Goal: Task Accomplishment & Management: Manage account settings

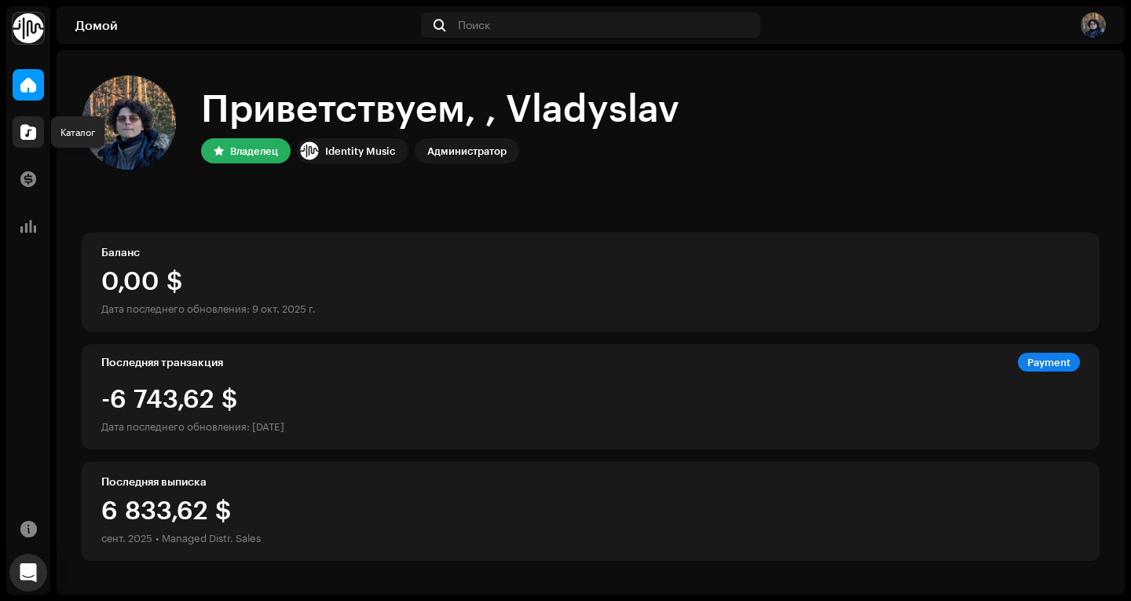
click at [29, 126] on span at bounding box center [28, 132] width 16 height 13
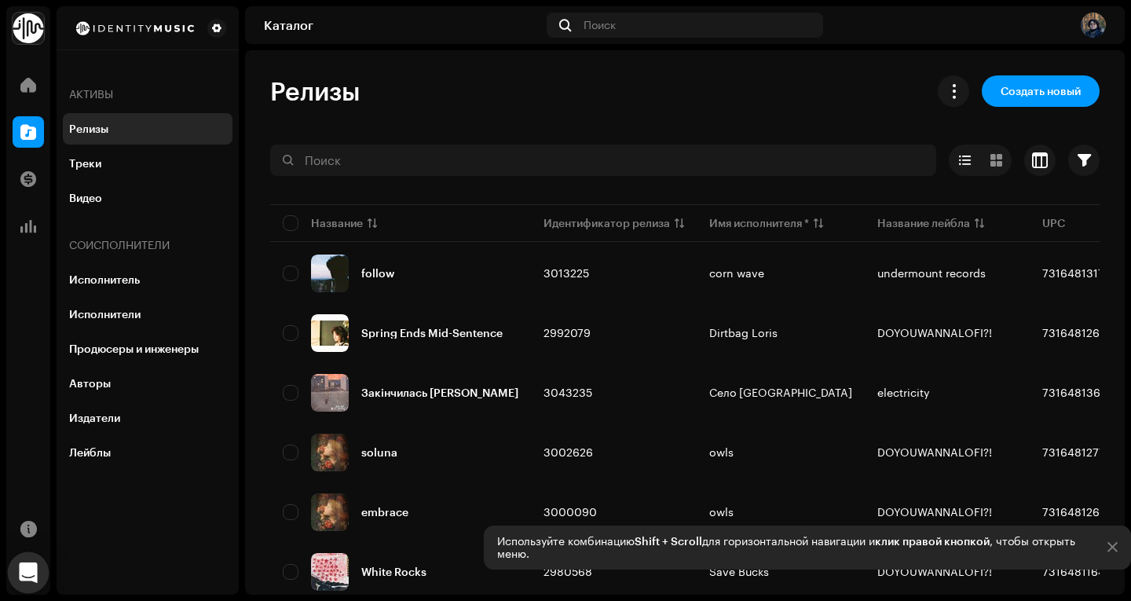
click at [32, 576] on icon "Open Intercom Messenger" at bounding box center [28, 572] width 20 height 20
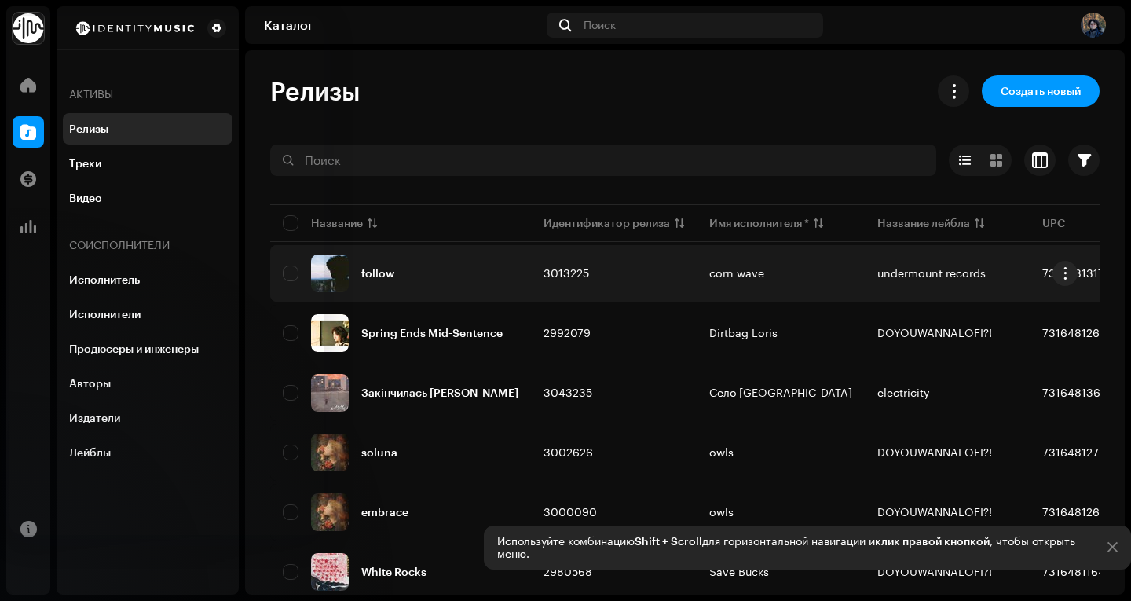
click at [427, 275] on div "follow" at bounding box center [401, 274] width 236 height 38
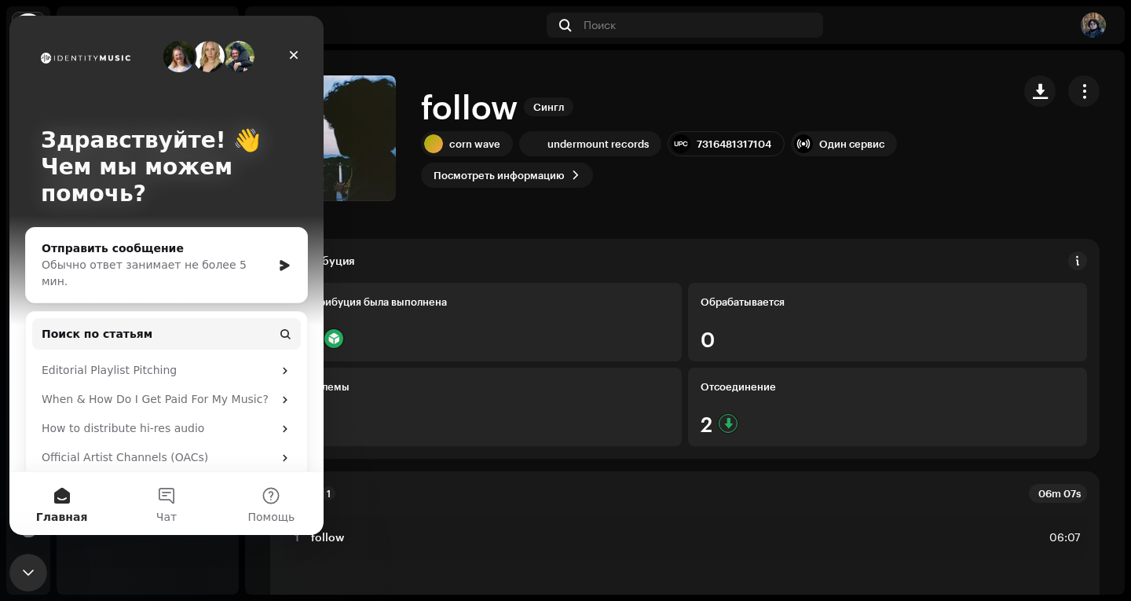
click at [558, 245] on div "Дистрибуция Дистрибуция была выполнена 27 Обрабатывается 0 Проблемы 0 Отсоедине…" at bounding box center [685, 349] width 830 height 220
click at [32, 562] on icon "Закрыть службу сообщений Intercom" at bounding box center [25, 570] width 19 height 19
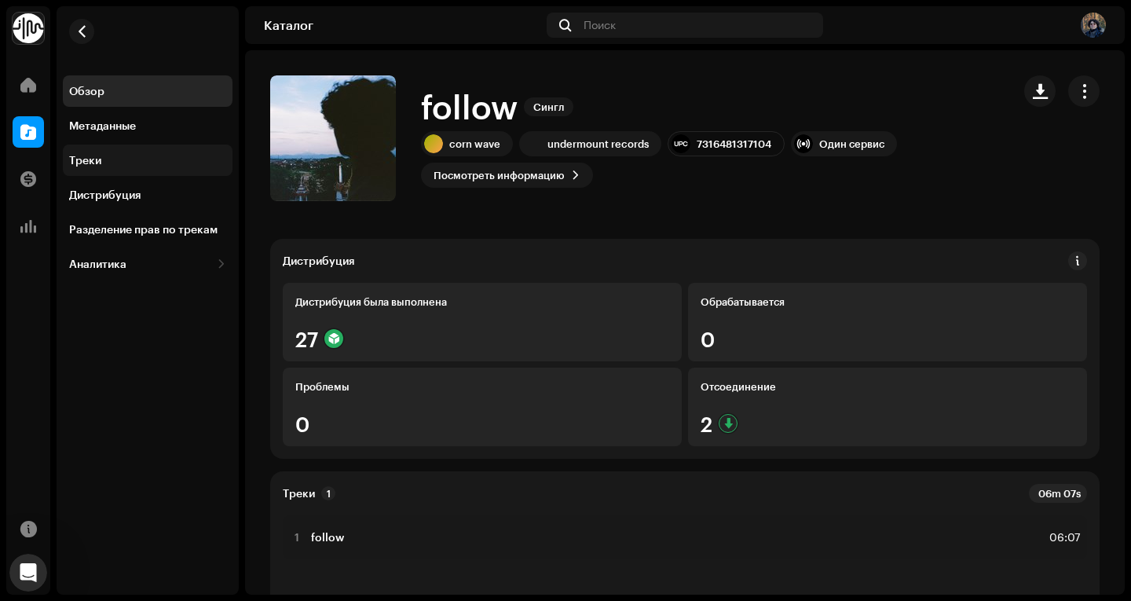
click at [159, 168] on div "Треки" at bounding box center [148, 160] width 170 height 31
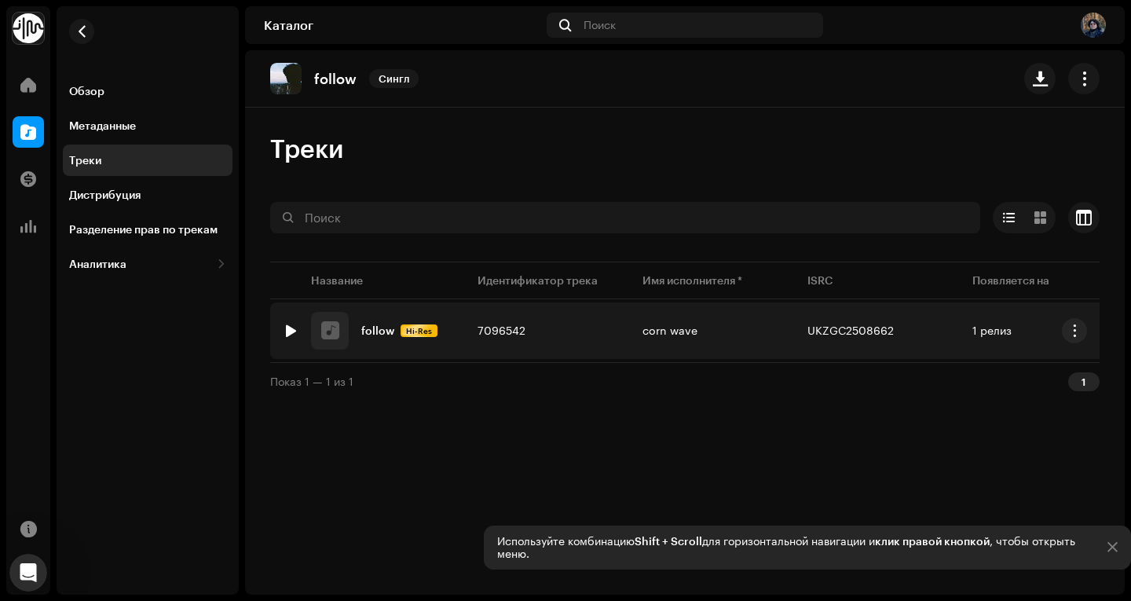
click at [292, 333] on div at bounding box center [291, 330] width 12 height 13
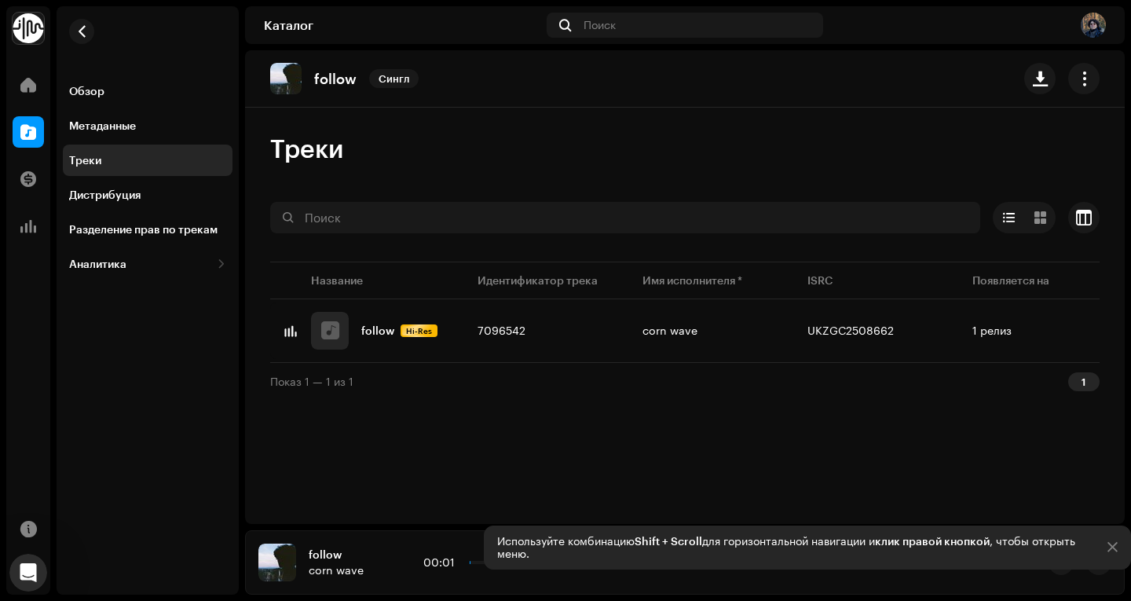
click at [709, 473] on div "follow Сингл Треки Выбрано 0 Опции Фильтры Статус дистрибуции В процессе Не нач…" at bounding box center [685, 287] width 880 height 474
click at [1113, 543] on div at bounding box center [1113, 547] width 10 height 13
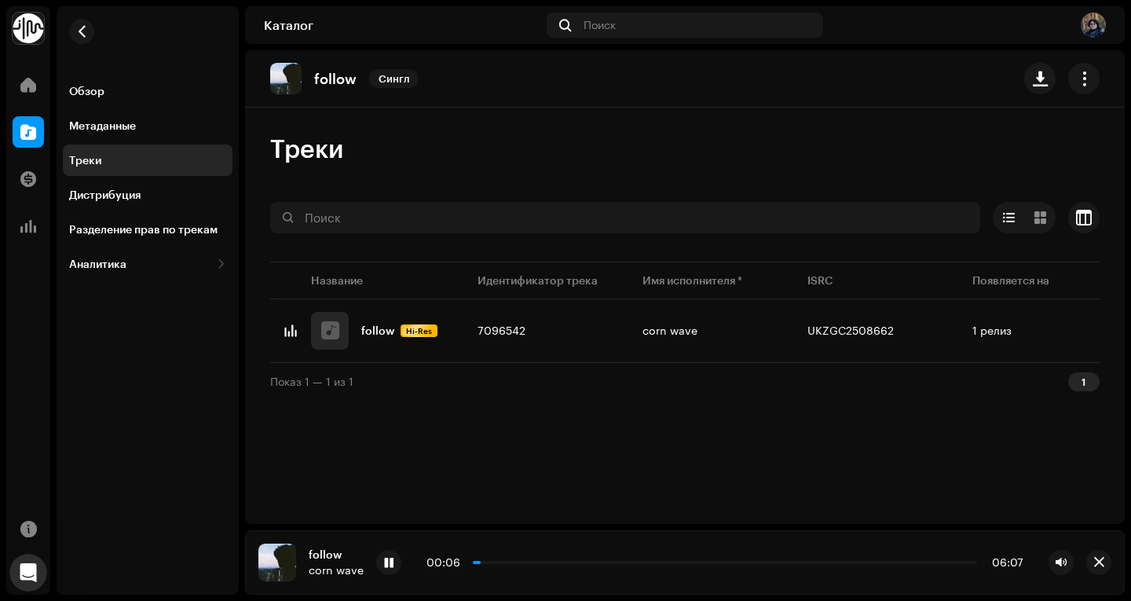
click at [656, 482] on div "follow Сингл Треки Выбрано 0 Опции Фильтры Статус дистрибуции В процессе Не нач…" at bounding box center [685, 287] width 880 height 474
click at [85, 27] on span "button" at bounding box center [82, 31] width 12 height 13
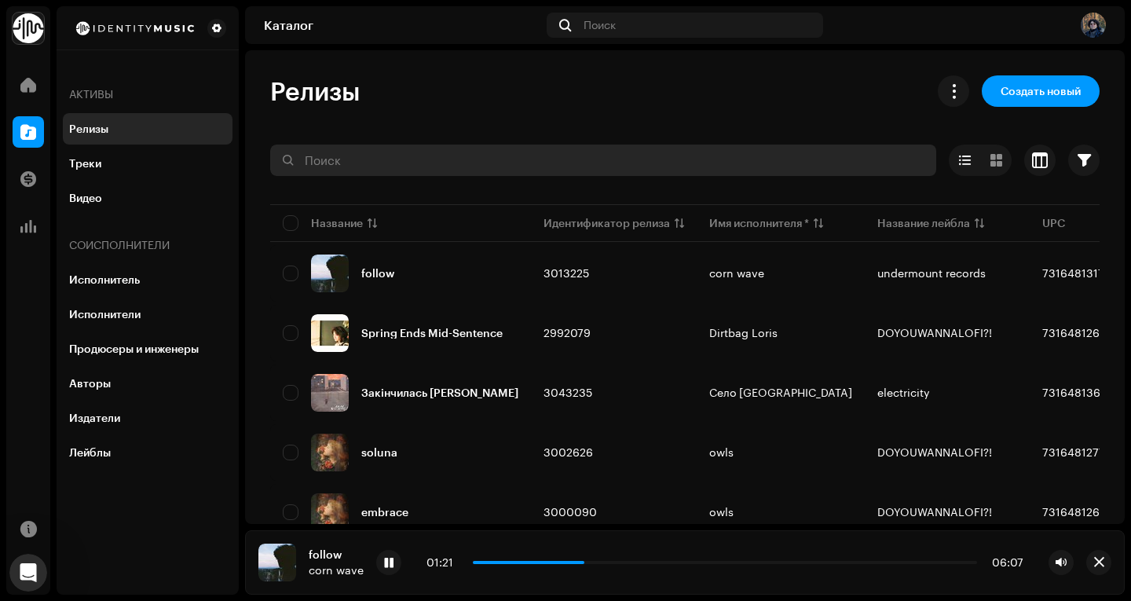
click at [335, 169] on input "text" at bounding box center [603, 160] width 666 height 31
type input "old"
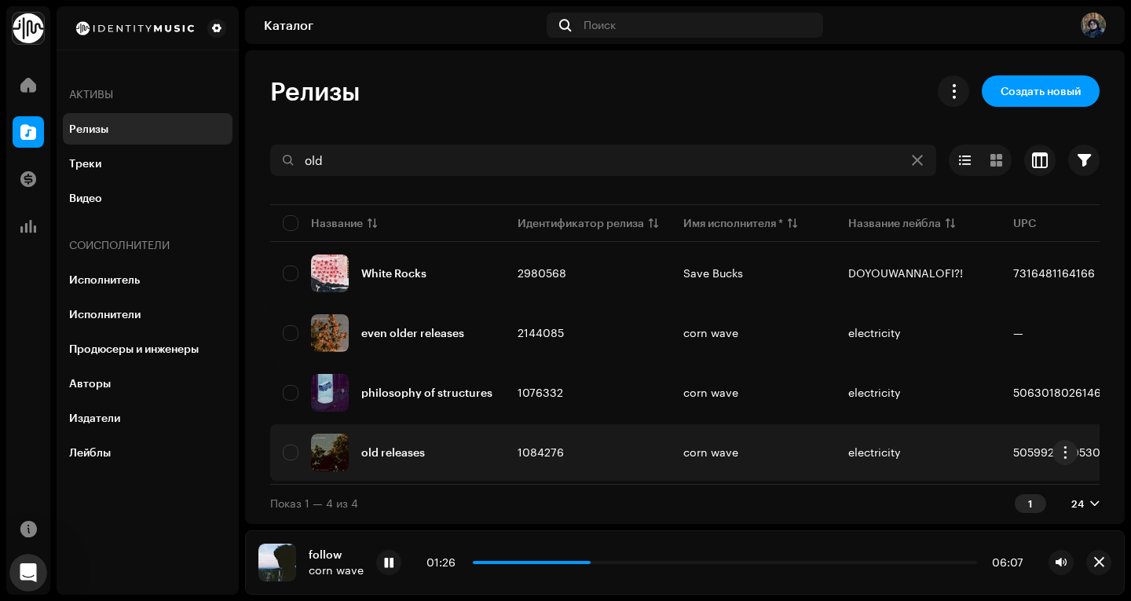
click at [435, 449] on div "old releases" at bounding box center [388, 453] width 210 height 38
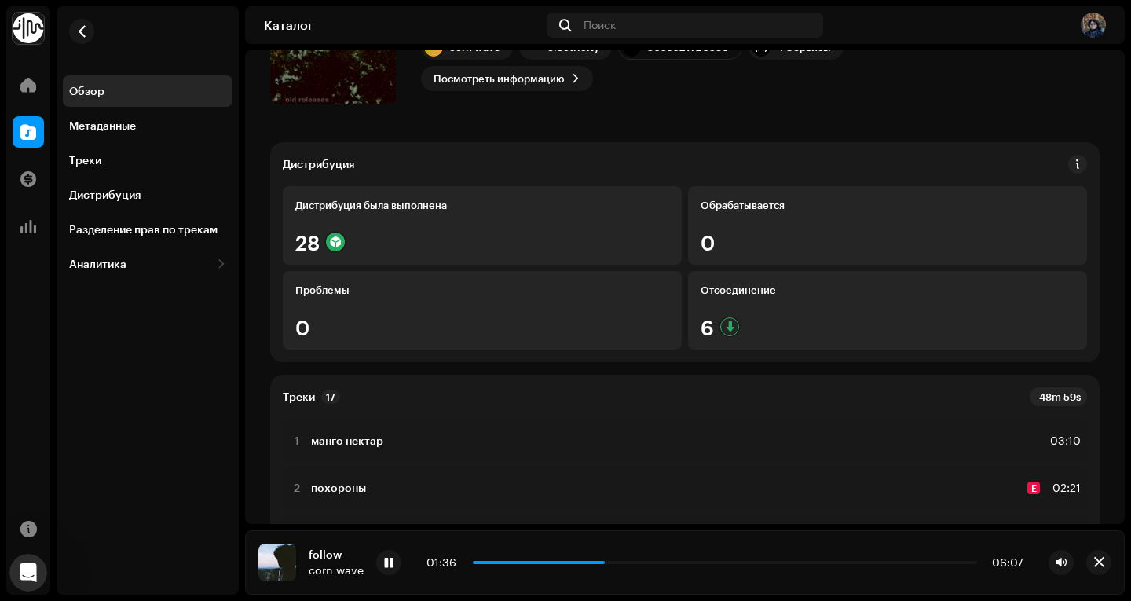
scroll to position [68, 0]
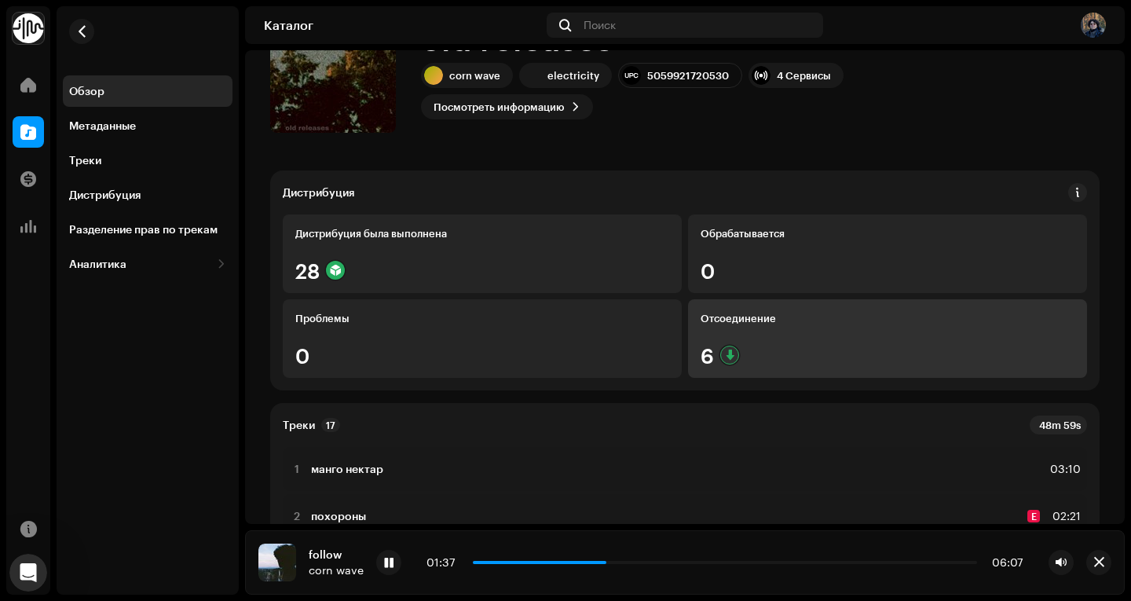
click at [823, 341] on div "Отсоединение 6" at bounding box center [887, 338] width 399 height 79
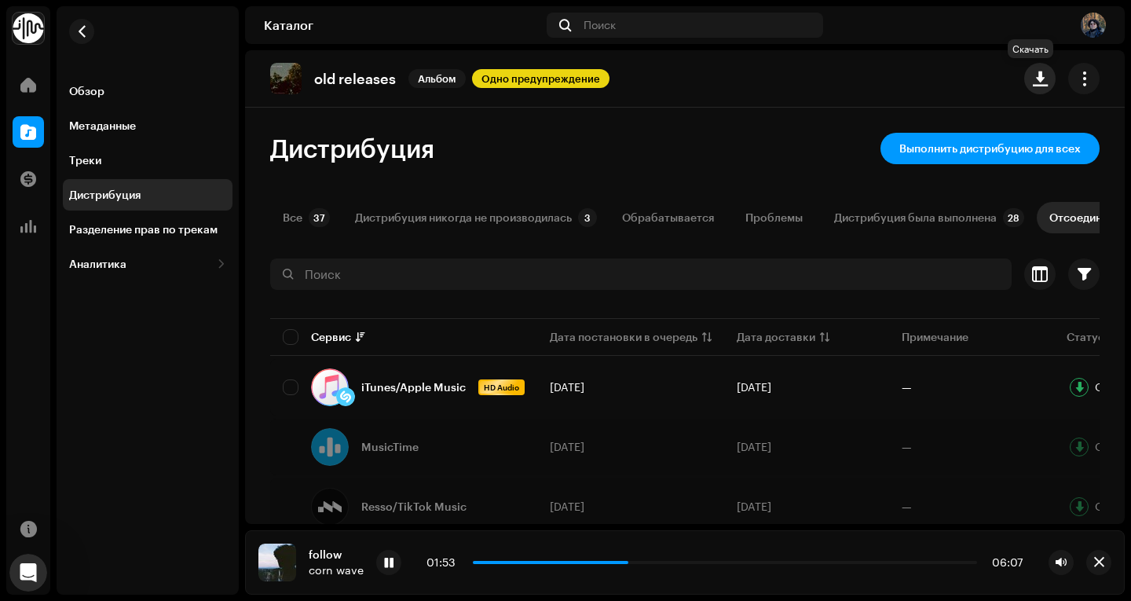
click at [1033, 79] on span "button" at bounding box center [1040, 78] width 15 height 13
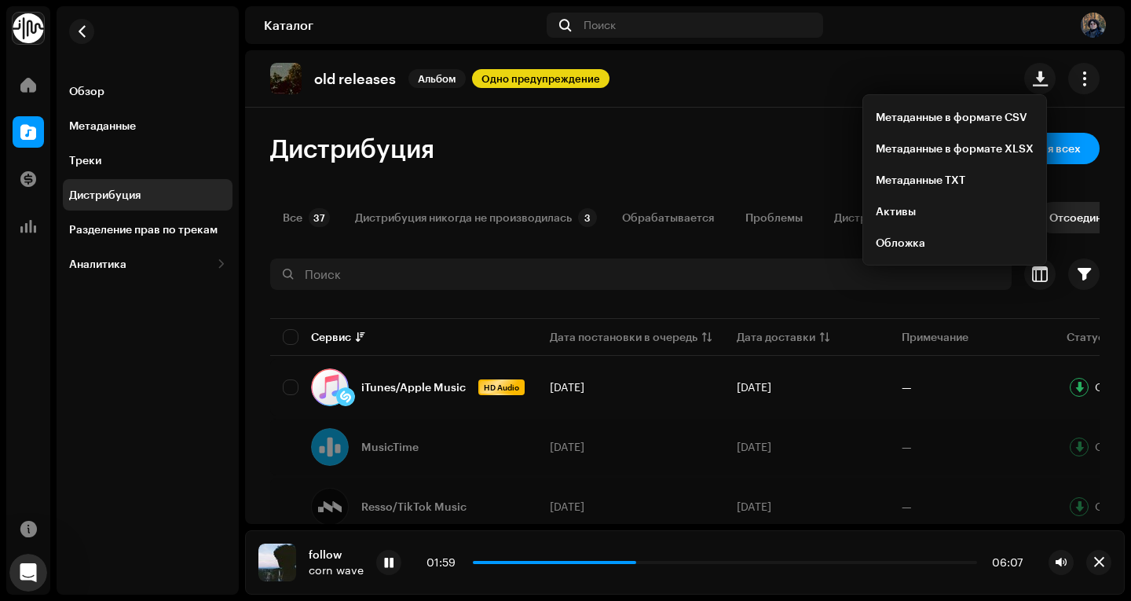
click at [596, 166] on div "Дистрибуция Выполнить дистрибуцию для всех Все 37 Дистрибуция никогда не произв…" at bounding box center [685, 444] width 880 height 622
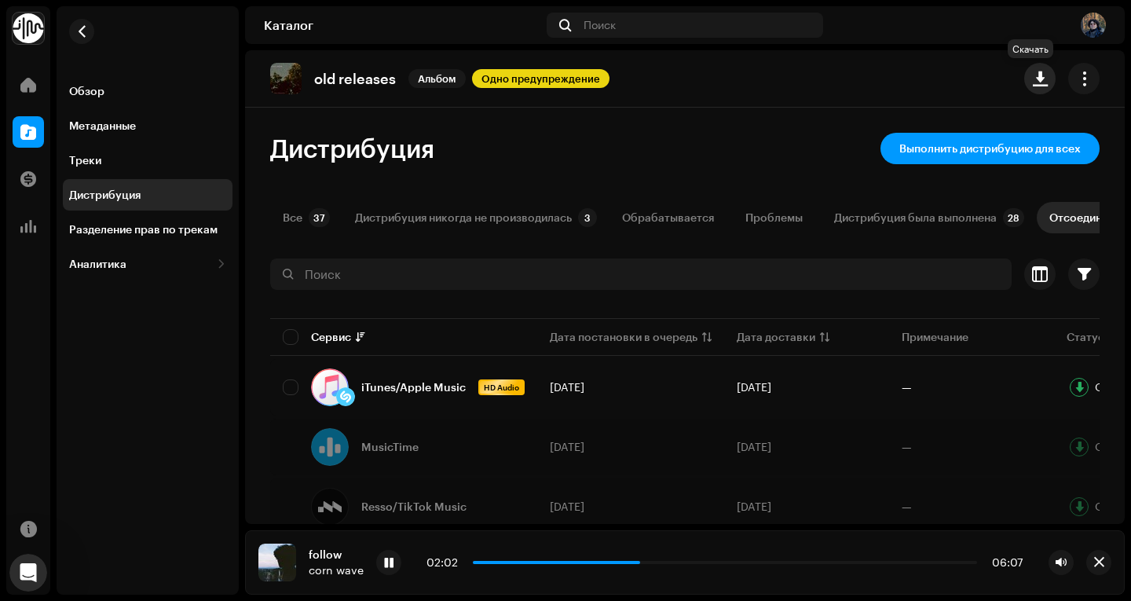
click at [1024, 74] on button "button" at bounding box center [1039, 78] width 31 height 31
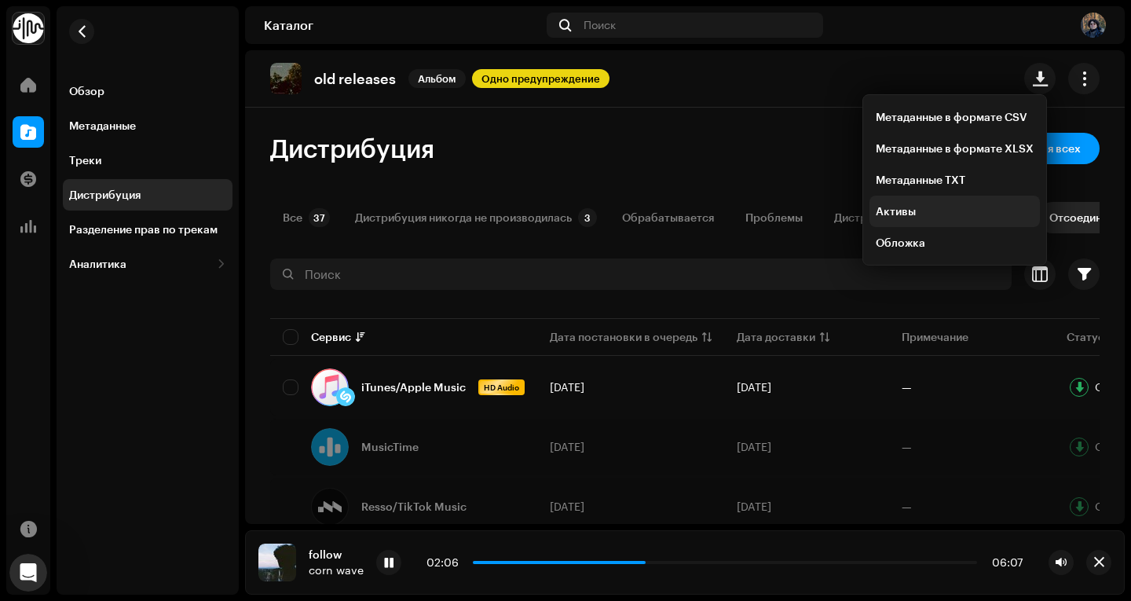
click at [917, 214] on div "Активы" at bounding box center [955, 211] width 158 height 13
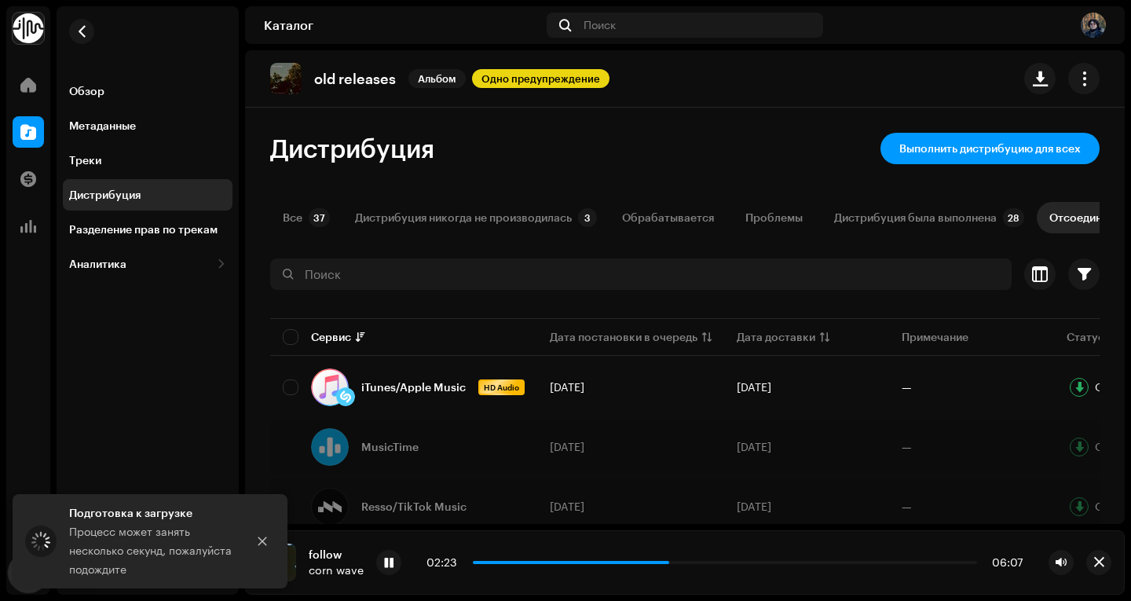
click at [7, 573] on html at bounding box center [26, 570] width 38 height 38
click at [654, 138] on div "Дистрибуция Выполнить дистрибуцию для всех" at bounding box center [685, 148] width 830 height 31
